Goal: Go to known website: Access a specific website the user already knows

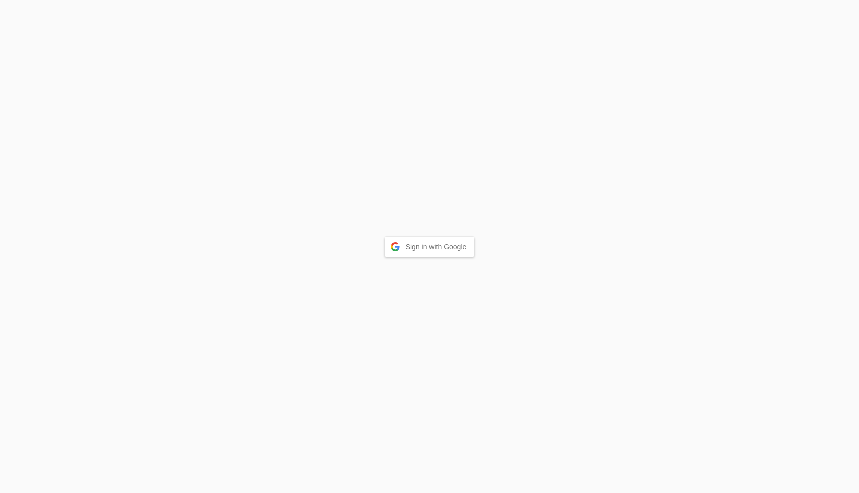
click at [421, 247] on button "Sign in with Google" at bounding box center [430, 247] width 90 height 20
